Goal: Information Seeking & Learning: Learn about a topic

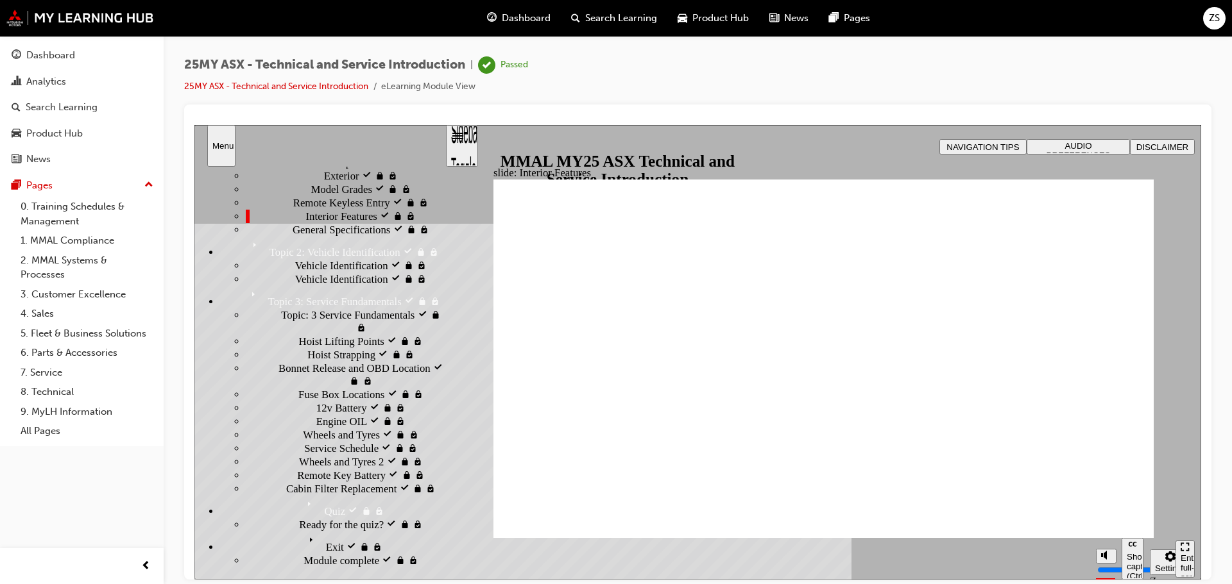
scroll to position [478, 0]
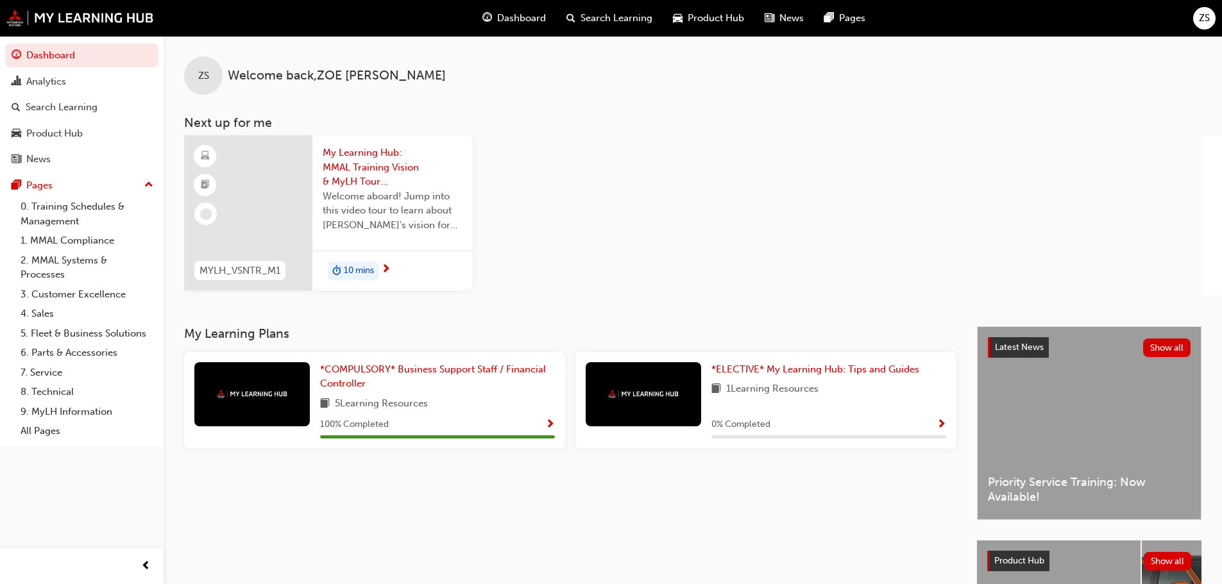
click at [1096, 566] on div "Product Hub Show all" at bounding box center [1089, 561] width 204 height 21
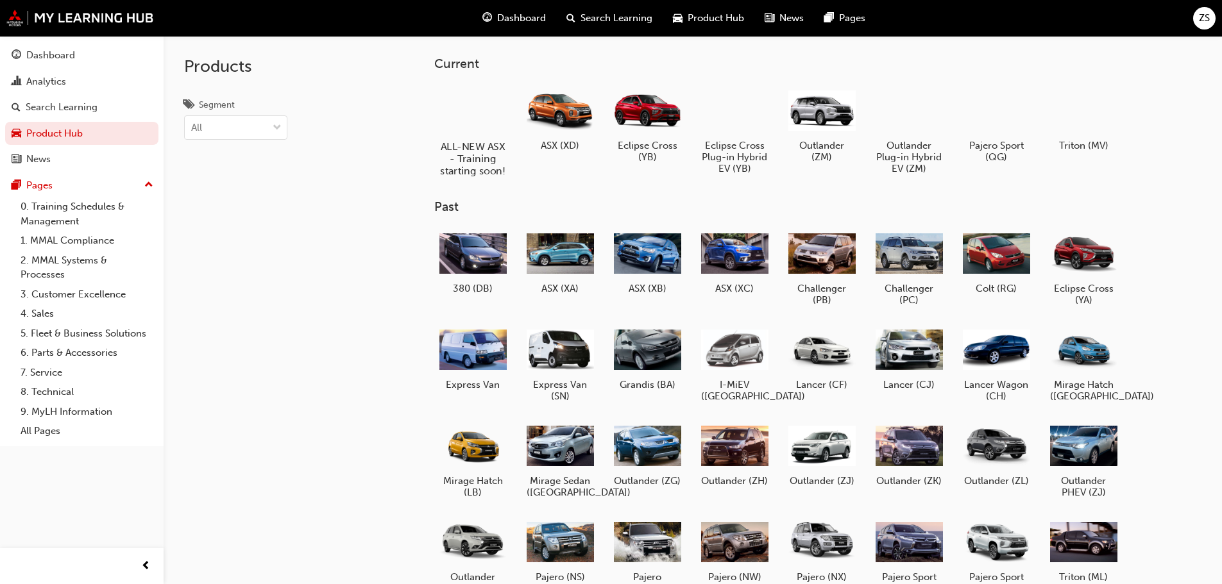
click at [471, 122] on div at bounding box center [472, 109] width 71 height 51
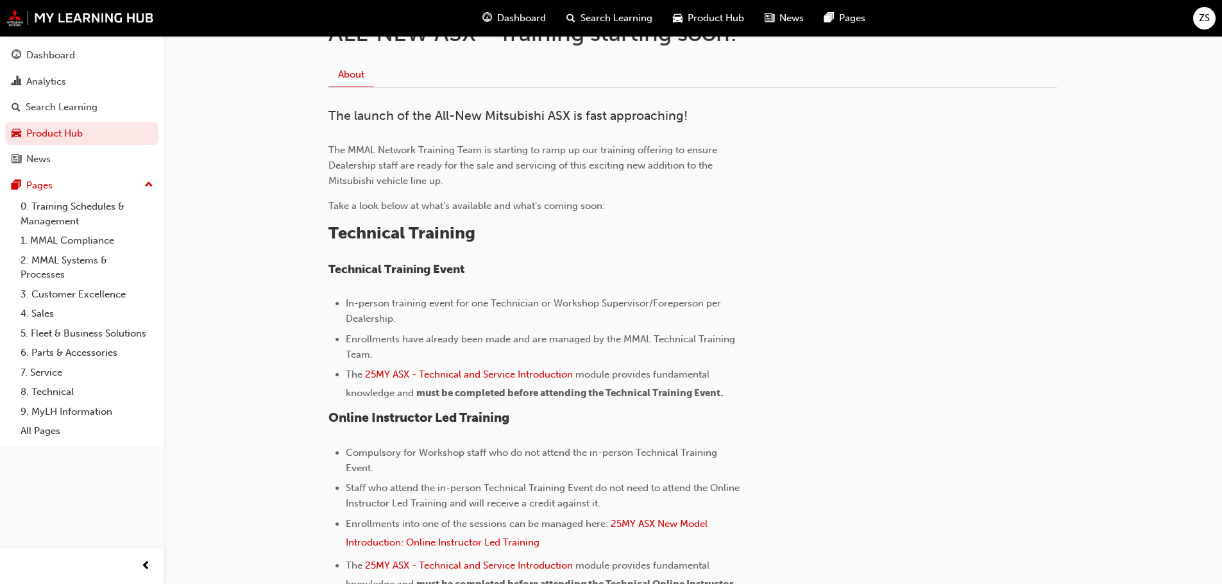
scroll to position [321, 0]
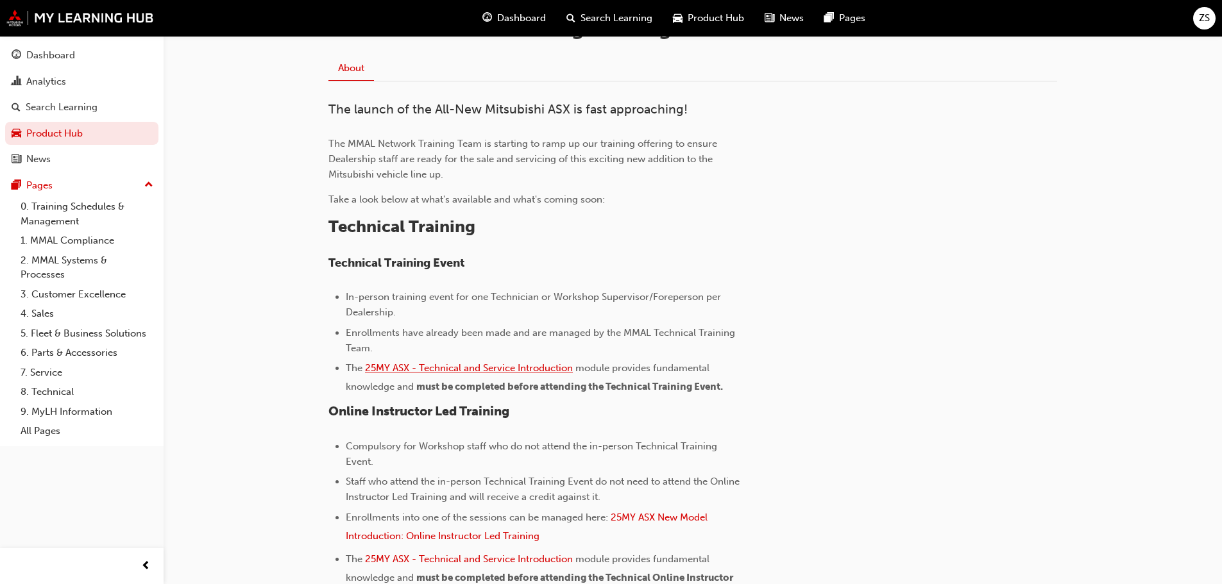
click at [480, 367] on span "25MY ASX - Technical and Service Introduction" at bounding box center [469, 368] width 208 height 12
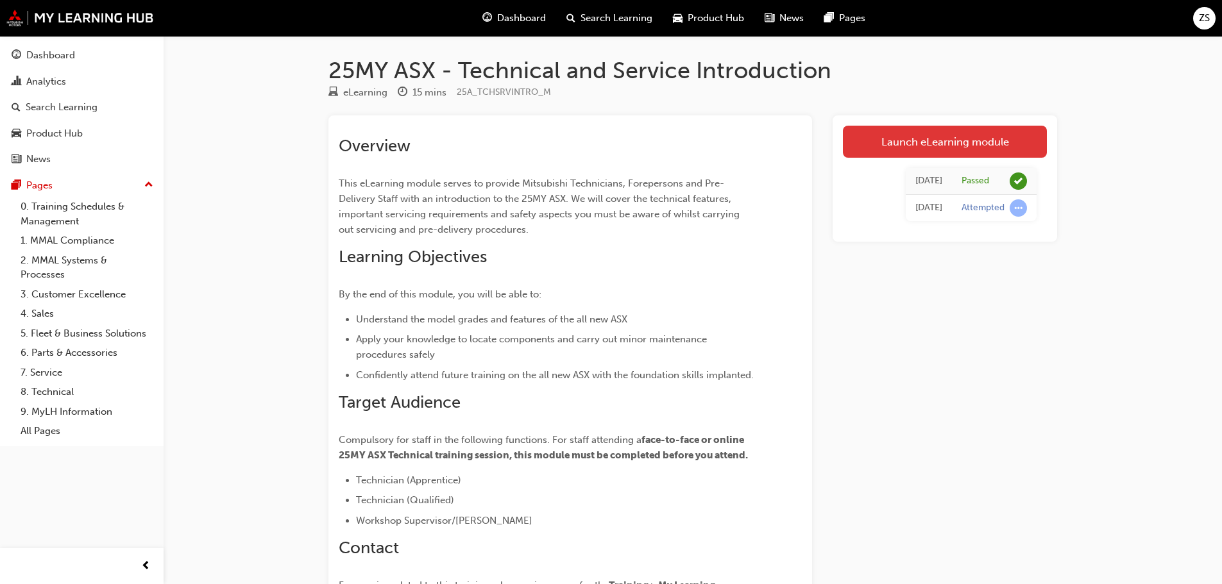
click at [968, 137] on link "Launch eLearning module" at bounding box center [945, 142] width 204 height 32
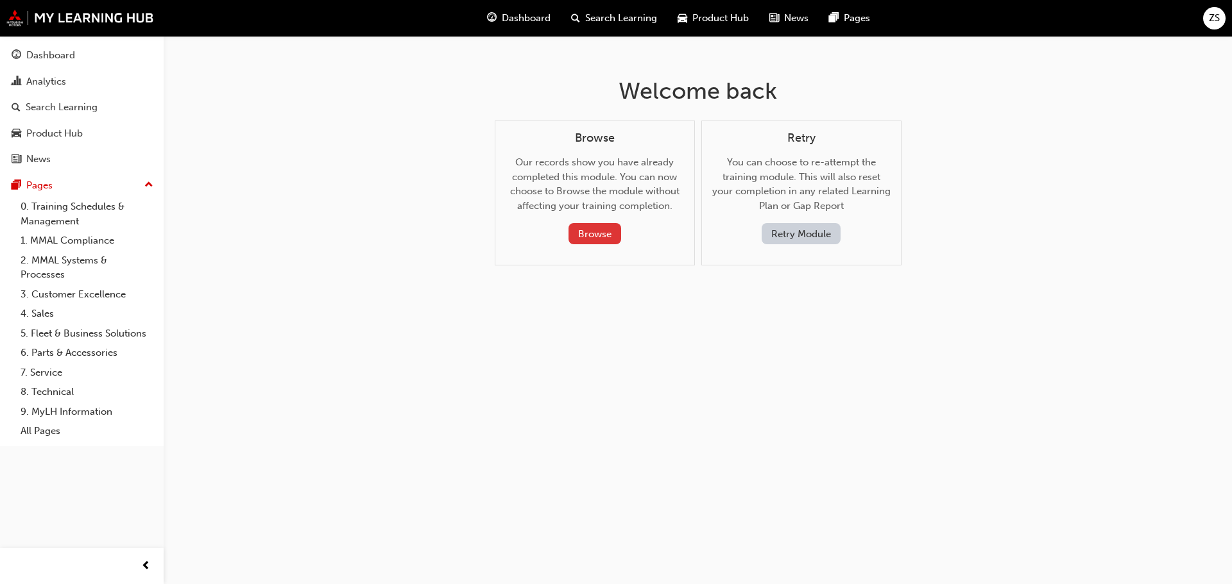
click at [605, 239] on button "Browse" at bounding box center [594, 233] width 53 height 21
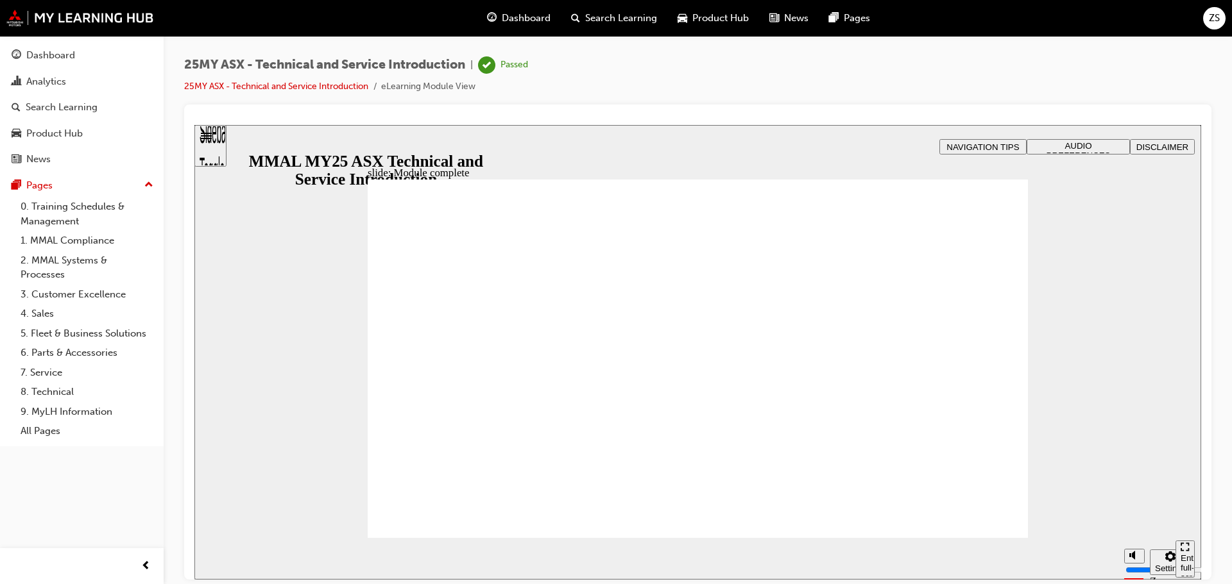
click at [213, 143] on div "Sidebar Toggle" at bounding box center [210, 150] width 22 height 77
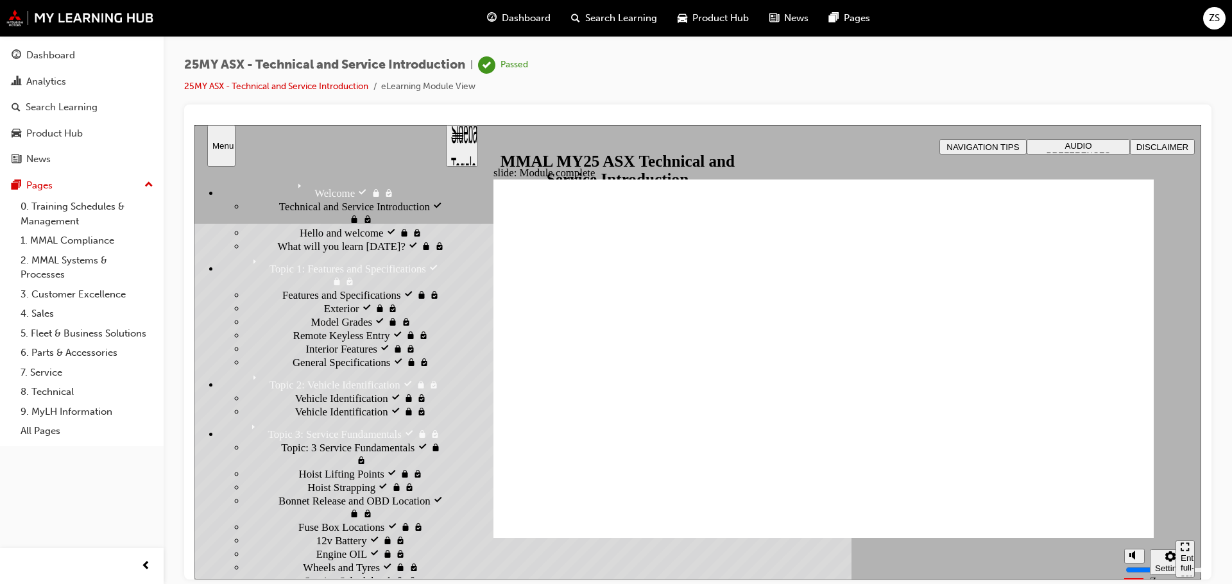
click at [332, 355] on span "Interior Features visited" at bounding box center [357, 348] width 103 height 13
click at [314, 341] on span "Remote Keyless Entry visited" at bounding box center [357, 334] width 128 height 13
click at [388, 355] on div "Interior Features visited Interior Features" at bounding box center [345, 348] width 199 height 13
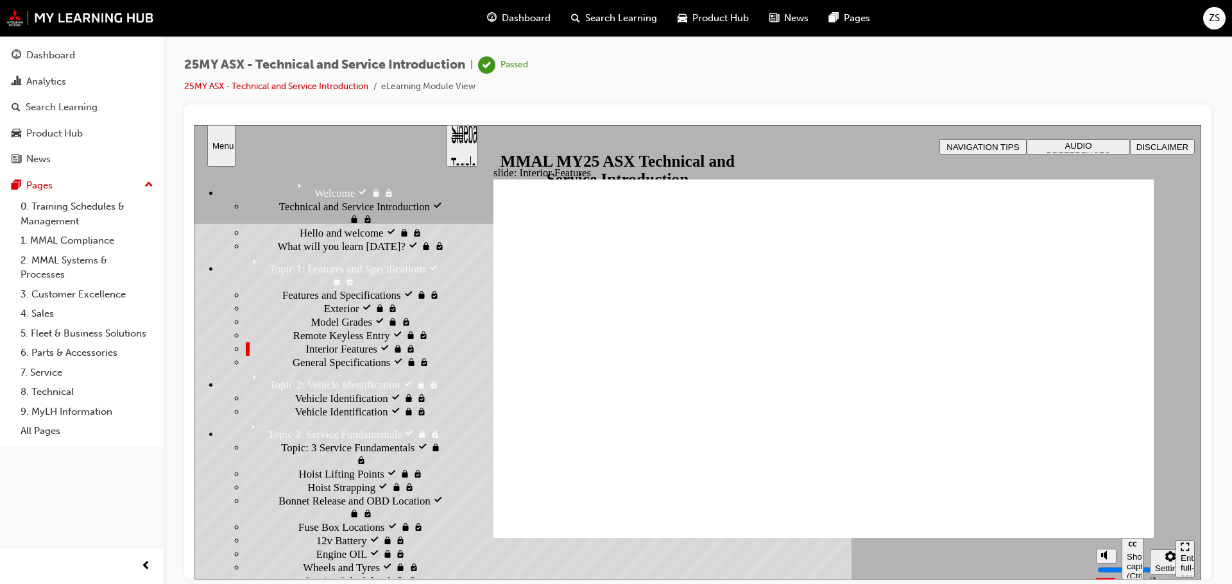
type input "5"
drag, startPoint x: 267, startPoint y: 422, endPoint x: 344, endPoint y: 403, distance: 79.3
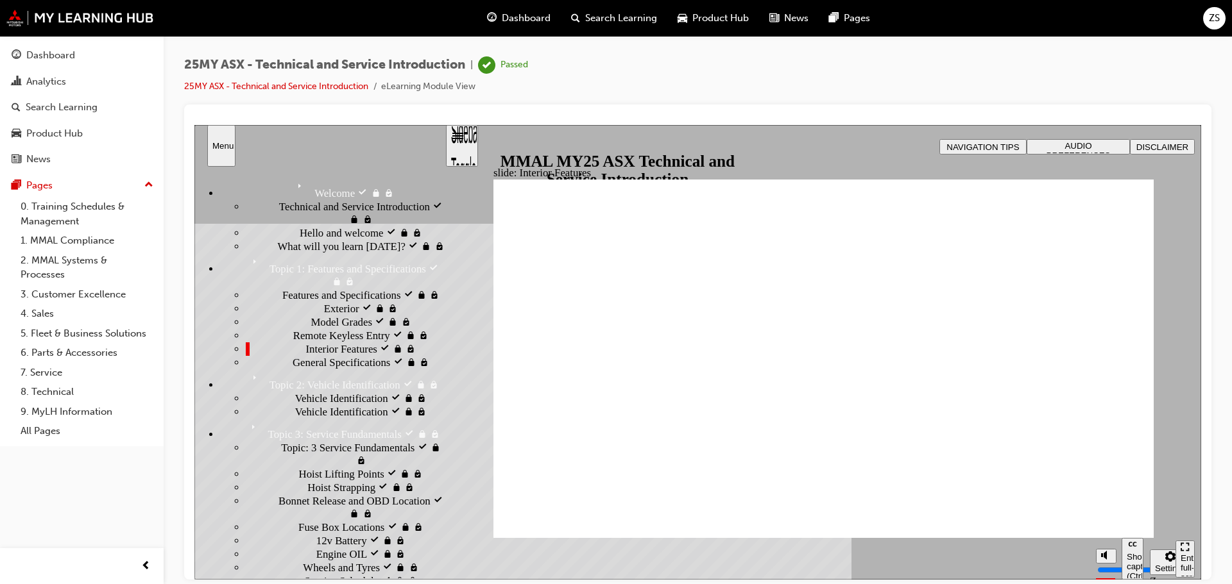
click at [293, 341] on span "Remote Keyless Entry visited" at bounding box center [357, 334] width 128 height 13
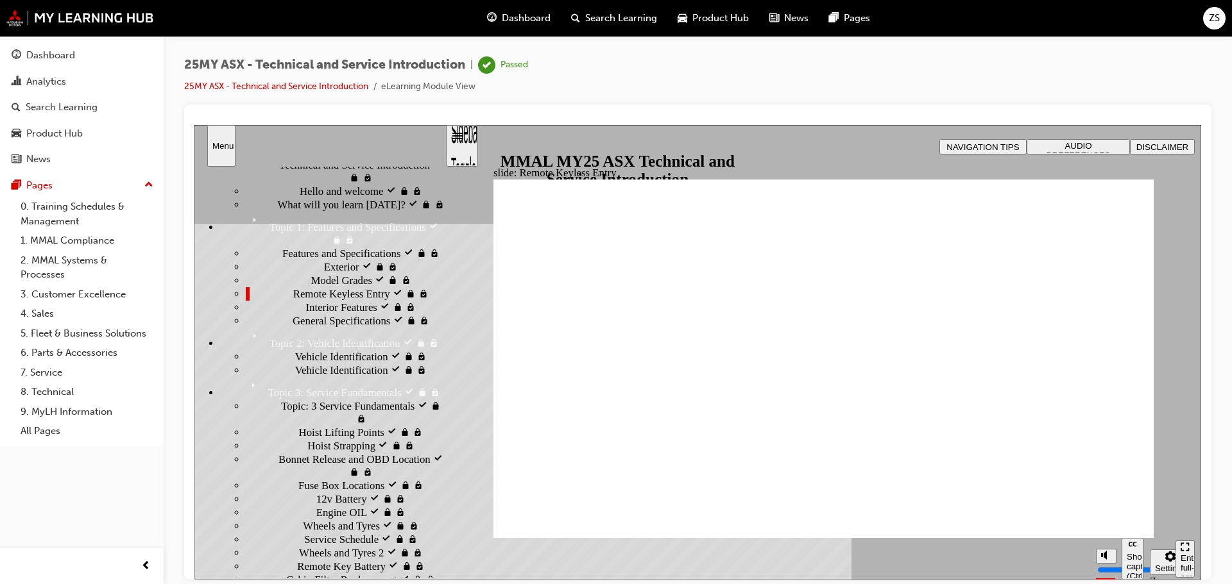
scroll to position [64, 0]
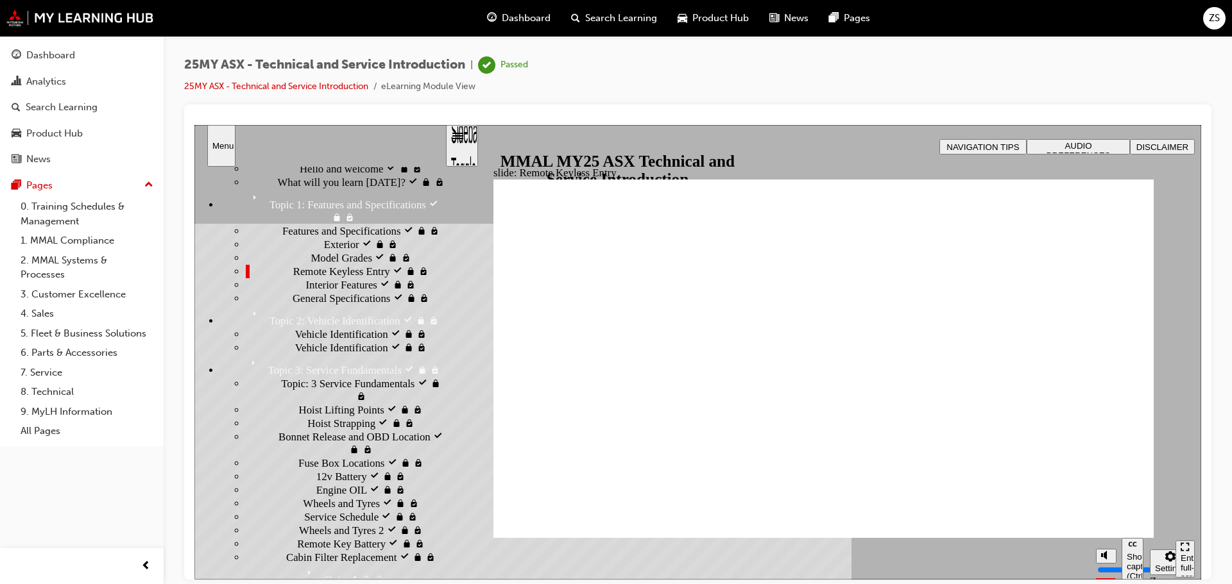
click at [359, 291] on div "Interior Features visited Interior Features" at bounding box center [345, 284] width 199 height 13
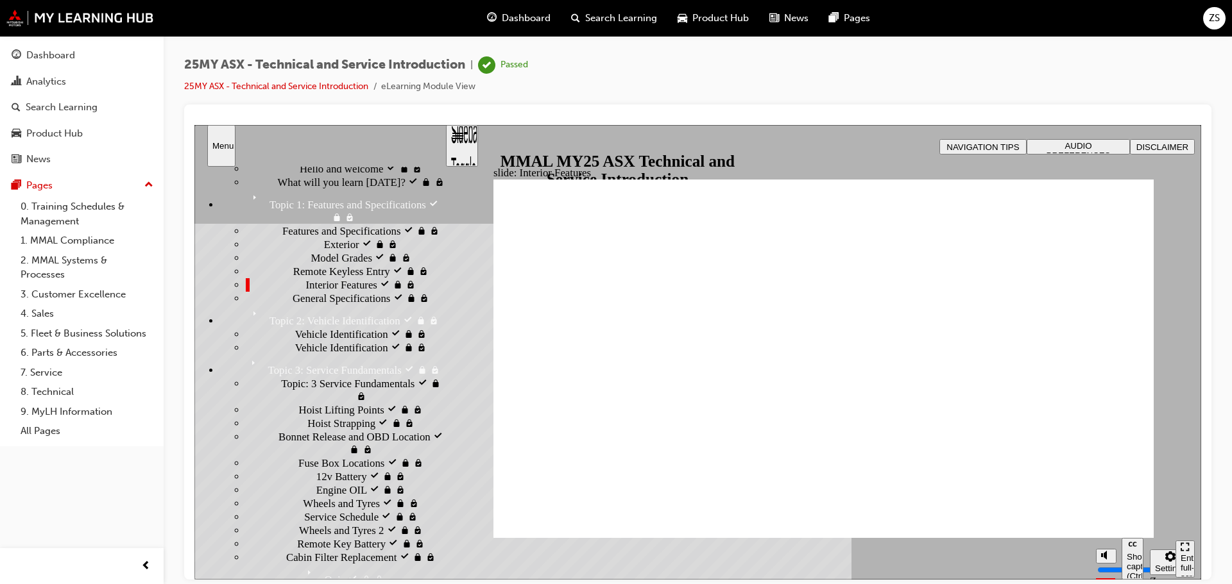
click at [292, 304] on span "General Specifications visited" at bounding box center [356, 297] width 129 height 13
click at [279, 291] on div "Interior Features visited Interior Features" at bounding box center [345, 284] width 199 height 13
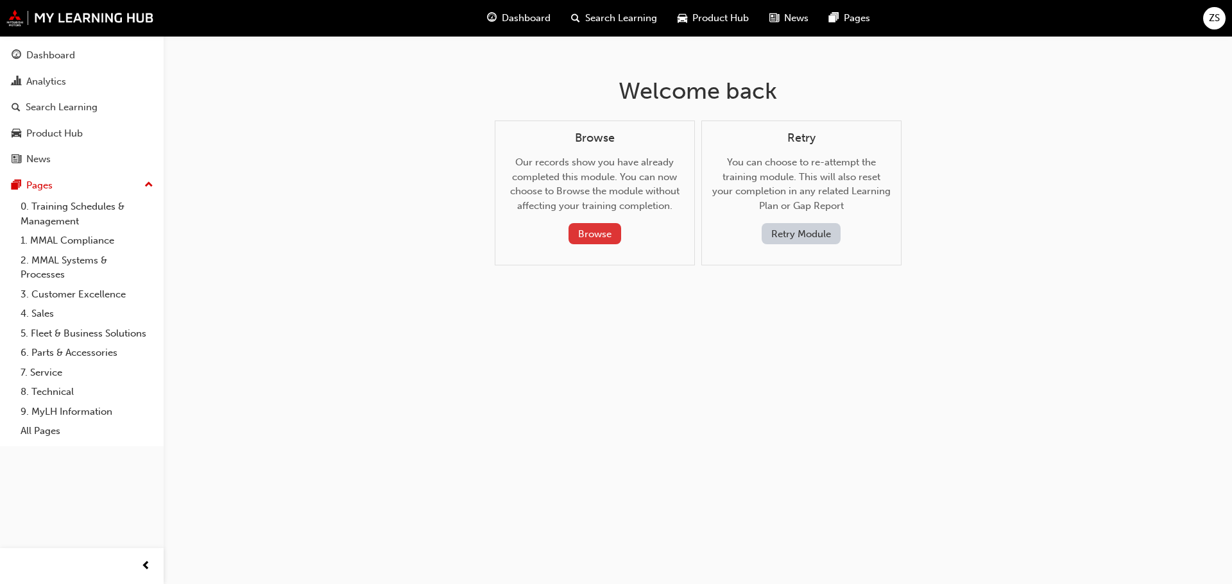
click at [611, 233] on button "Browse" at bounding box center [594, 233] width 53 height 21
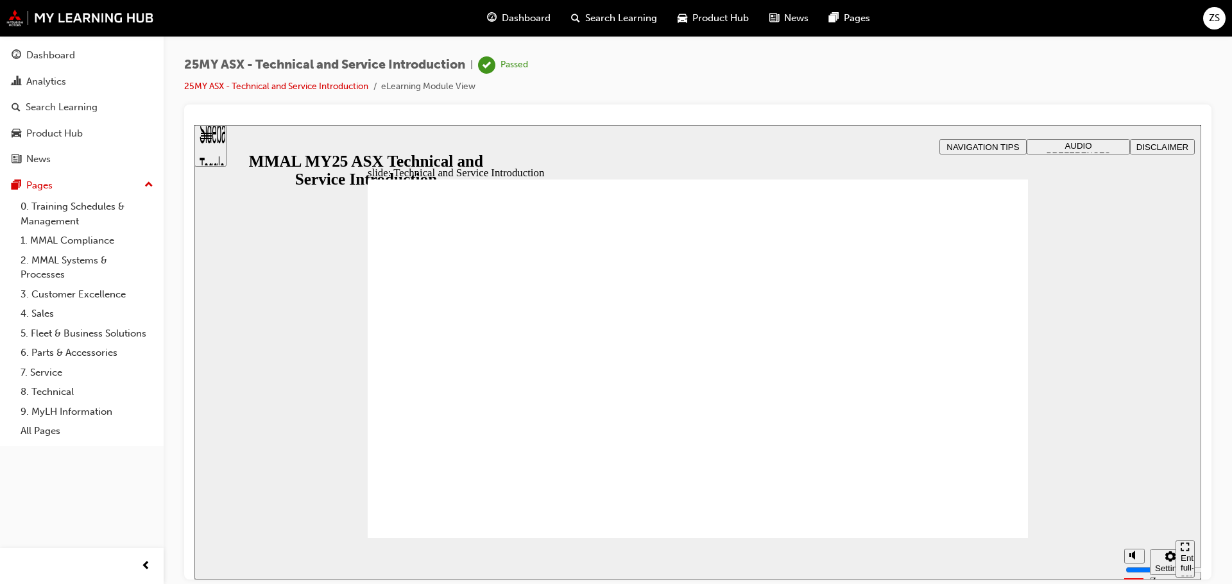
click at [212, 142] on div "Sidebar Toggle" at bounding box center [210, 150] width 22 height 77
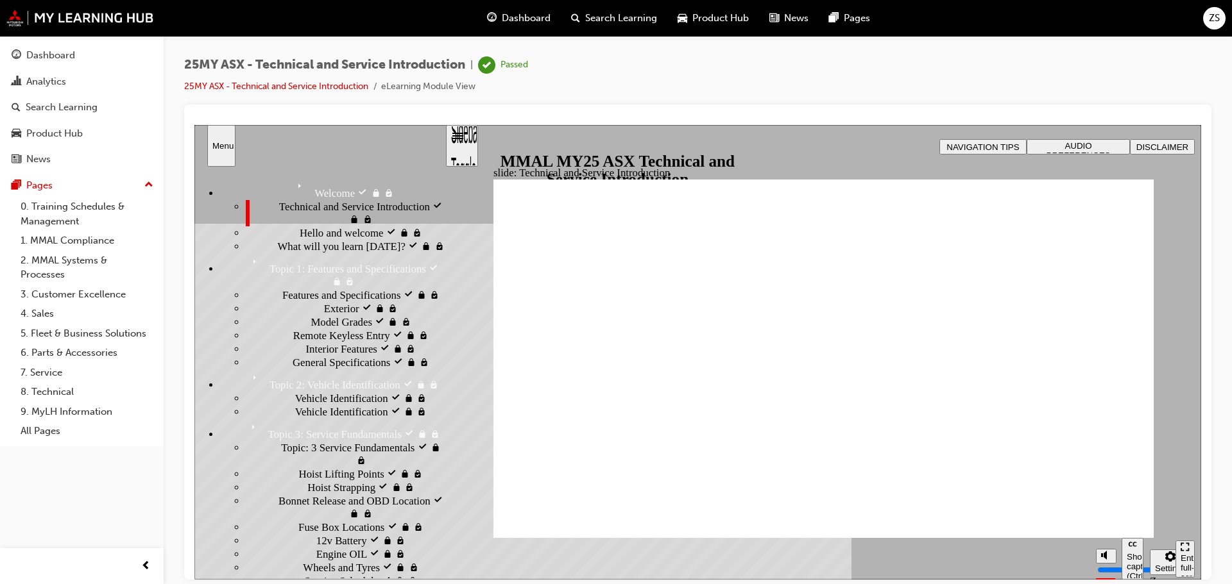
click at [306, 355] on span "Interior Features locked" at bounding box center [357, 348] width 103 height 13
click at [303, 342] on li "Remote Keyless Entry locked Remote Keyless Entry" at bounding box center [345, 334] width 199 height 13
click at [305, 355] on div "Interior Features locked Interior Features" at bounding box center [345, 348] width 199 height 13
click at [287, 301] on div "Features and Specifications locked Features and Specifications" at bounding box center [345, 294] width 199 height 13
